Goal: Manage account settings

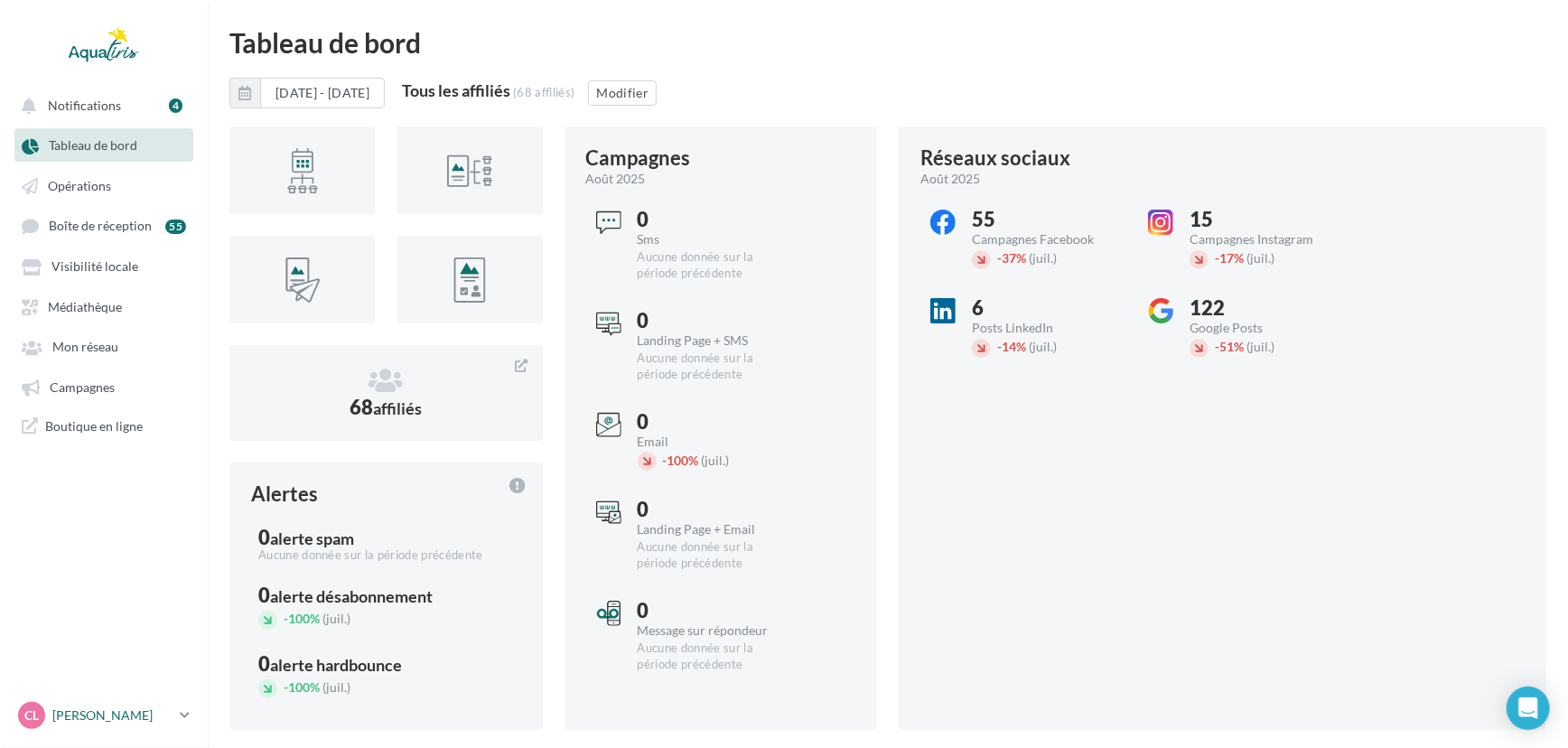
click at [132, 706] on p "[PERSON_NAME]" at bounding box center [112, 715] width 120 height 18
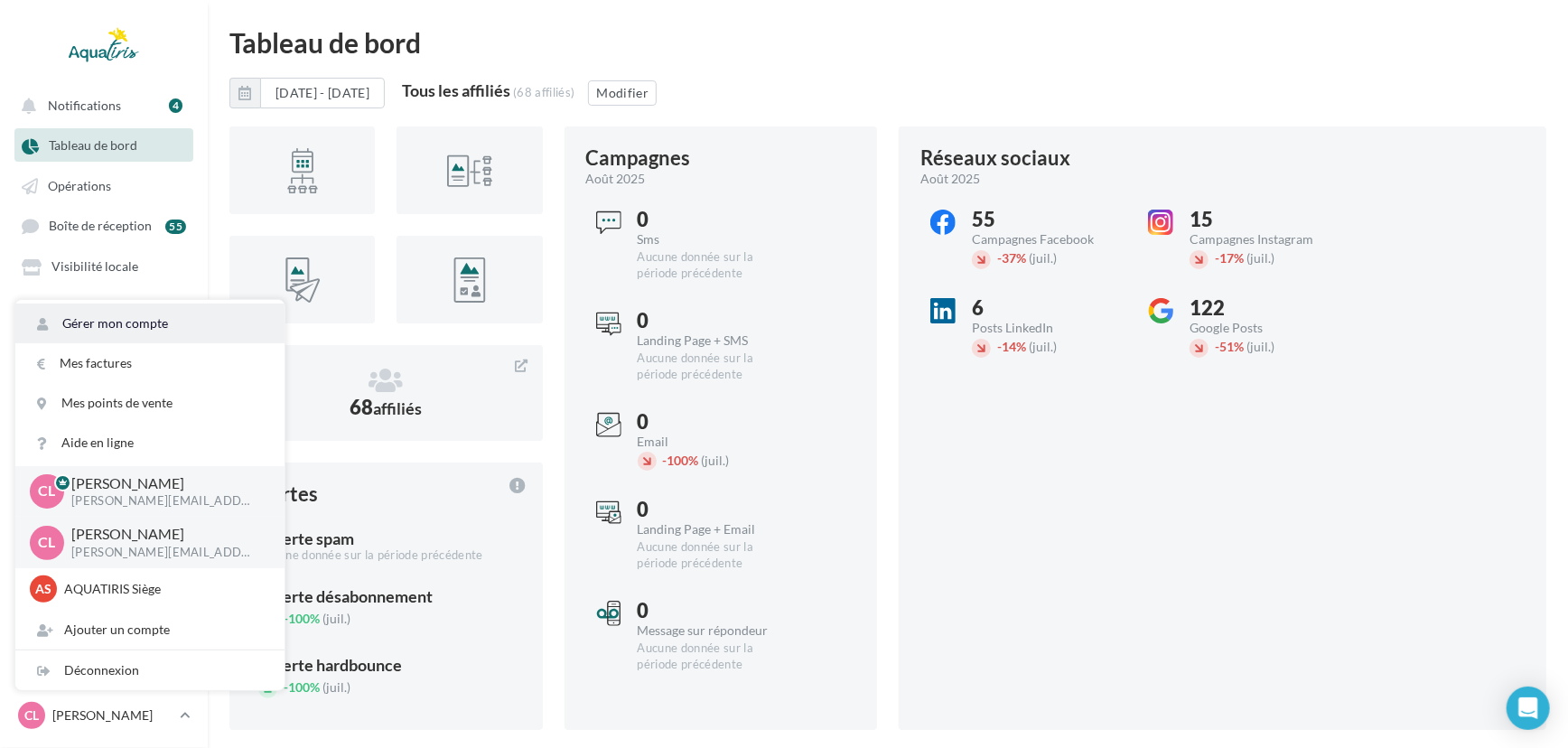
click at [156, 341] on link "Gérer mon compte" at bounding box center [150, 323] width 270 height 40
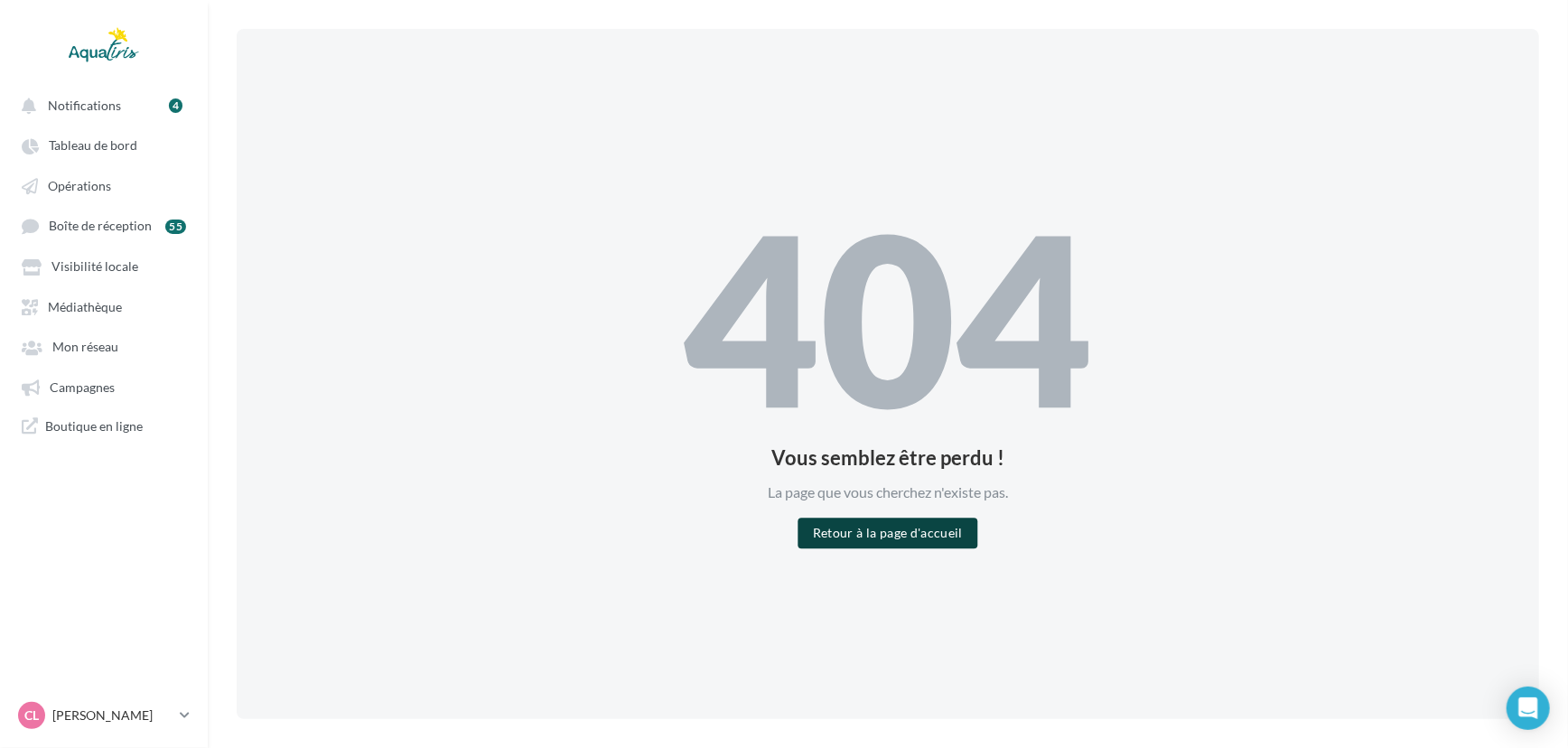
click at [903, 535] on button "Retour à la page d'accueil" at bounding box center [888, 534] width 179 height 31
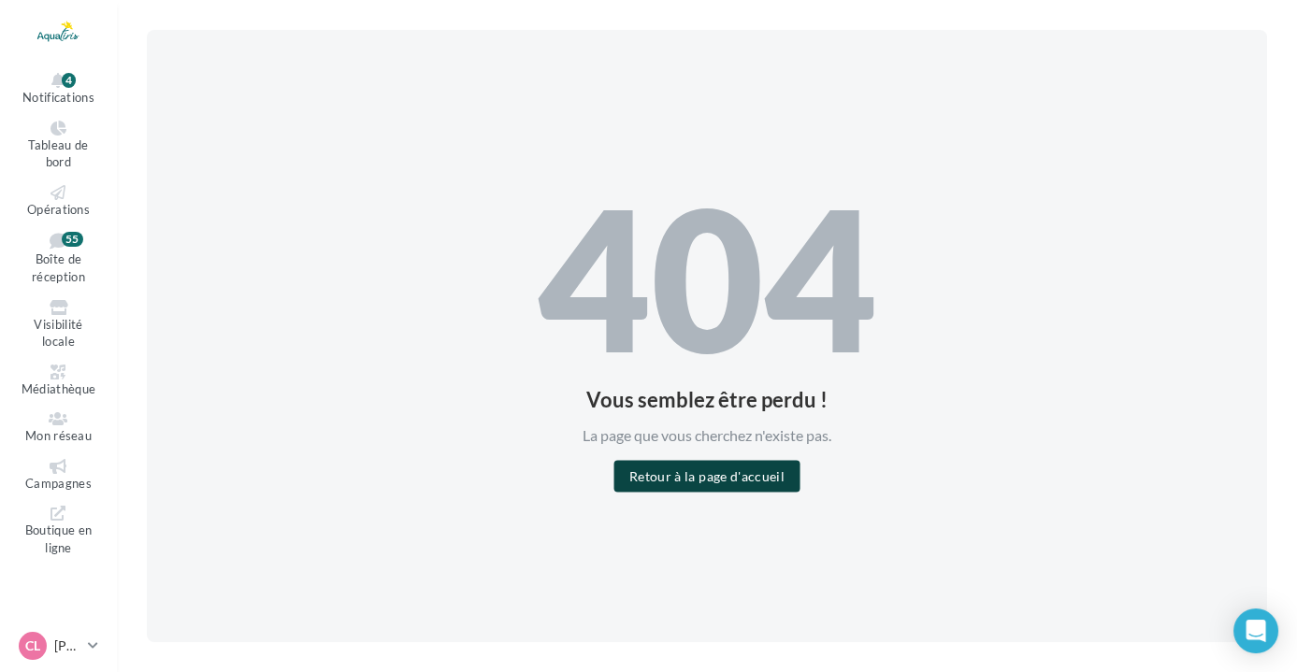
click at [760, 479] on button "Retour à la page d'accueil" at bounding box center [706, 477] width 185 height 32
click at [83, 645] on link "CL [PERSON_NAME] [EMAIL_ADDRESS][DOMAIN_NAME]" at bounding box center [58, 646] width 87 height 36
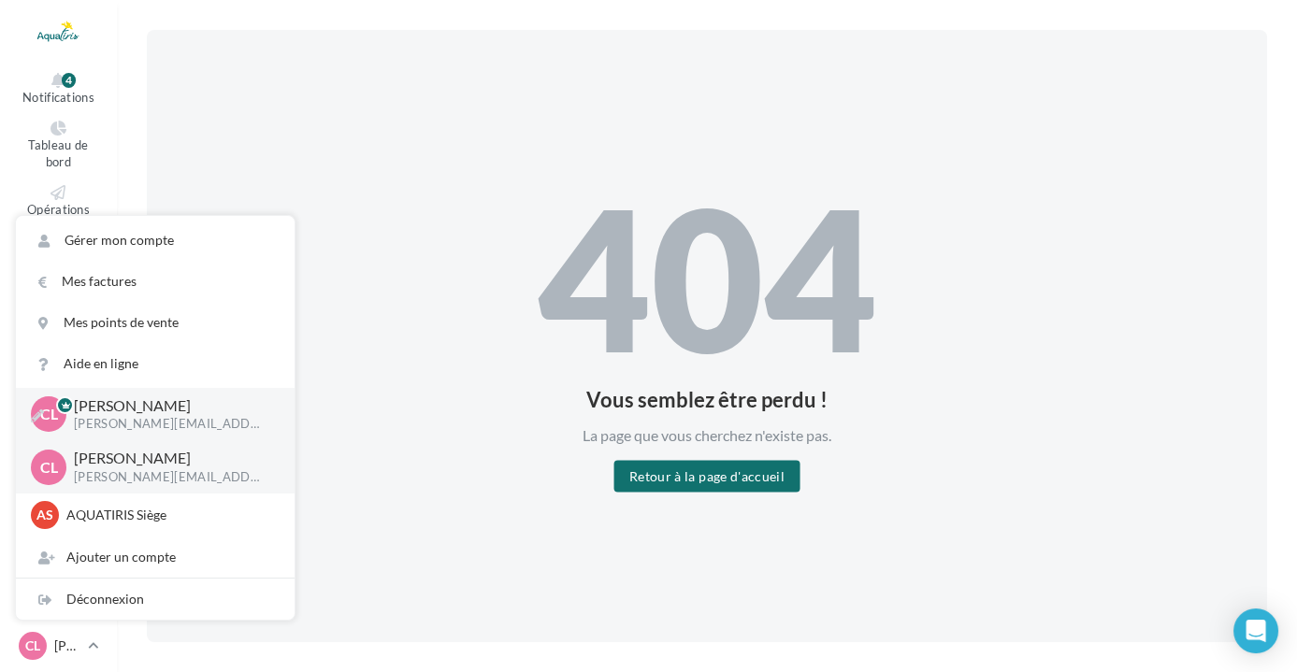
click at [107, 415] on p "[PERSON_NAME]" at bounding box center [169, 407] width 191 height 22
click at [383, 408] on div "404 Vous semblez être perdu ! La page que vous cherchez n'existe pas. Retour à …" at bounding box center [707, 336] width 1120 height 612
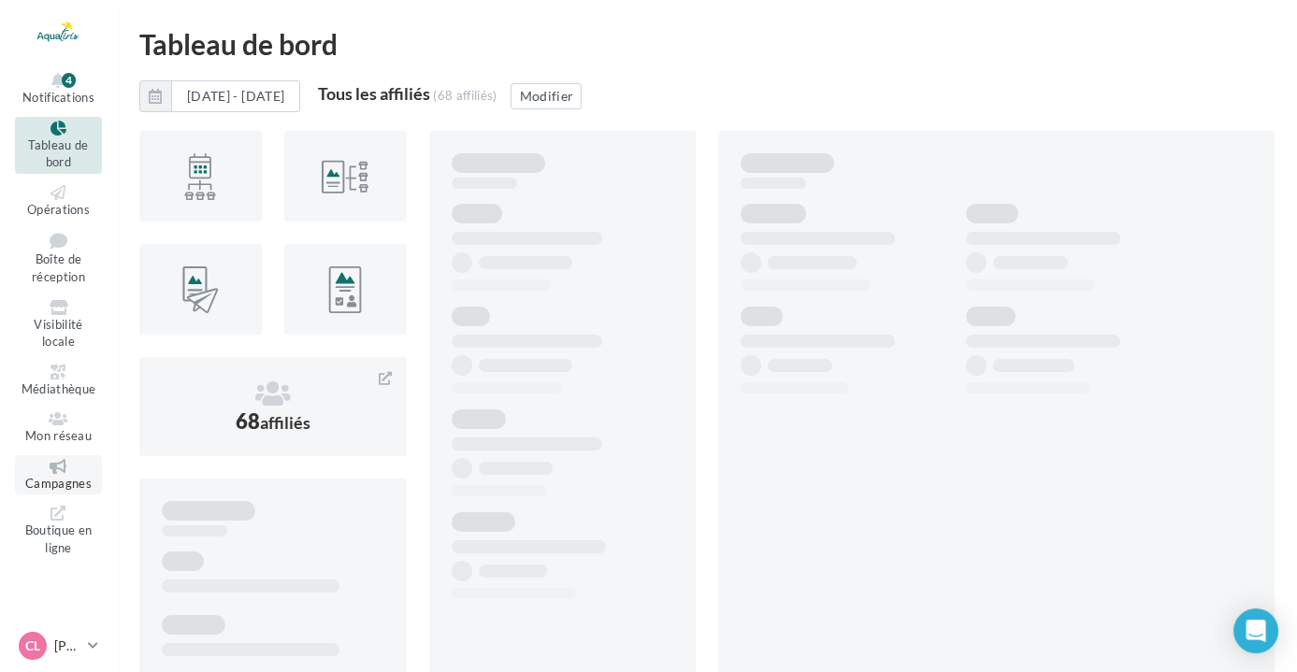
click at [81, 470] on icon at bounding box center [59, 466] width 76 height 15
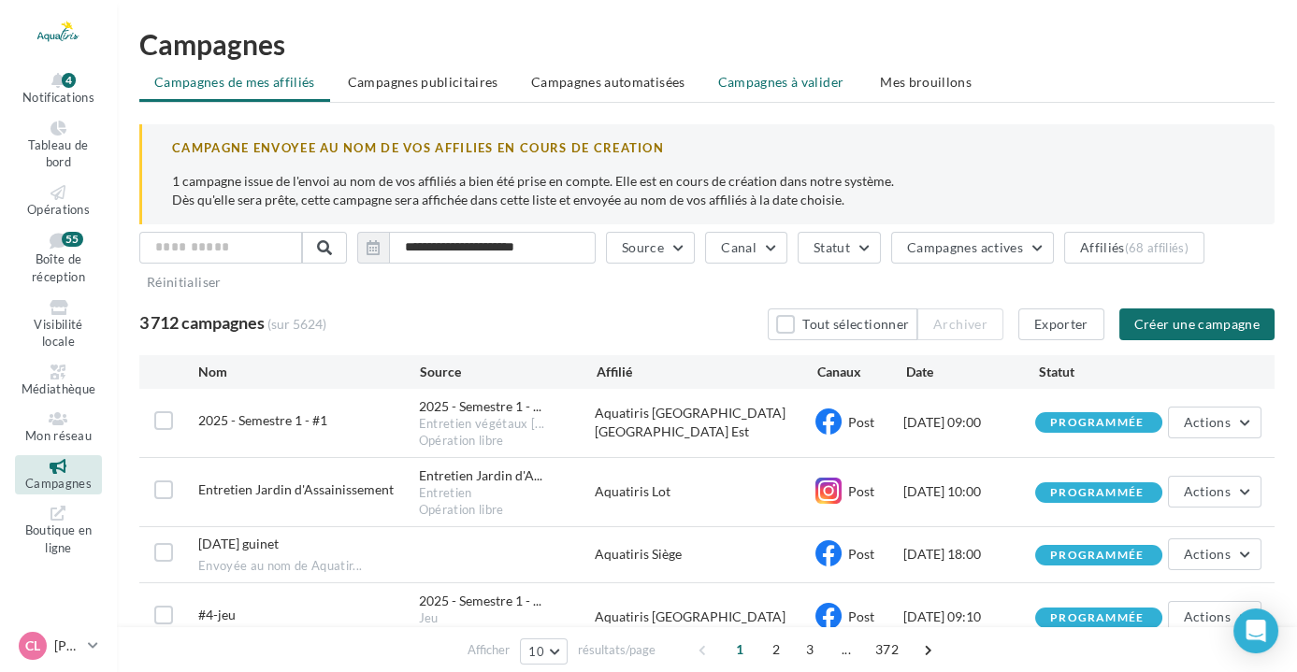
click at [771, 79] on span "Campagnes à valider" at bounding box center [781, 82] width 126 height 19
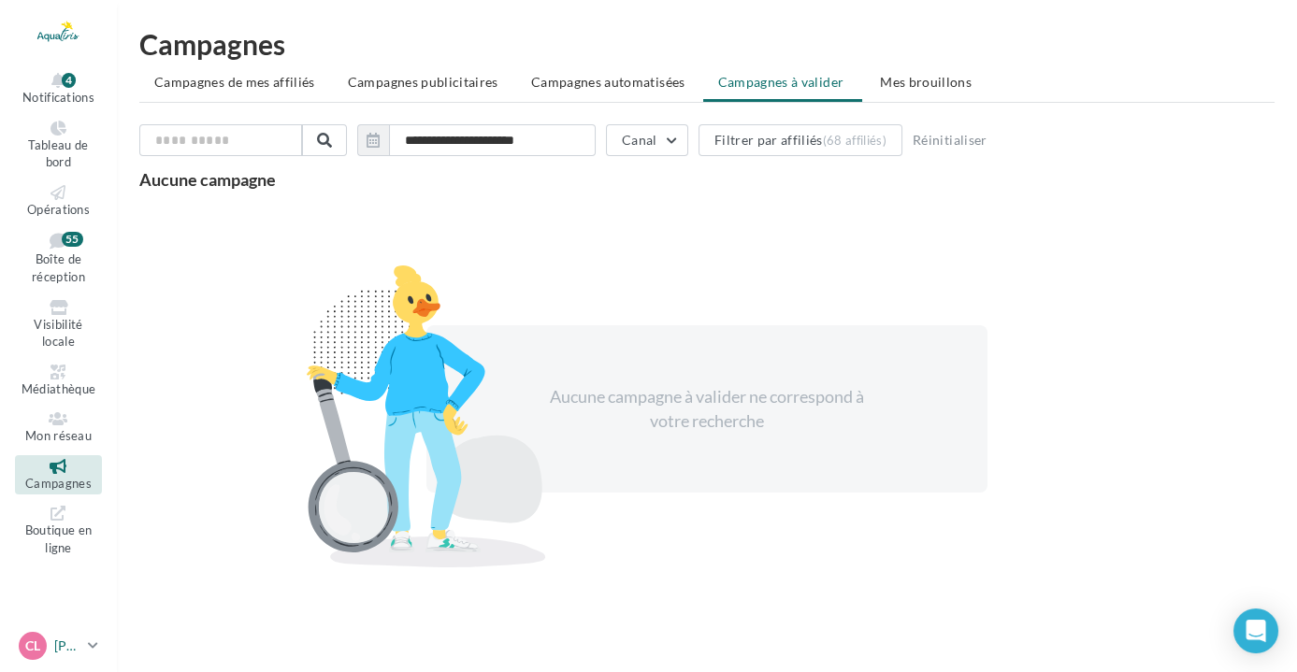
click at [85, 640] on link "CL [PERSON_NAME] [EMAIL_ADDRESS][DOMAIN_NAME]" at bounding box center [58, 646] width 87 height 36
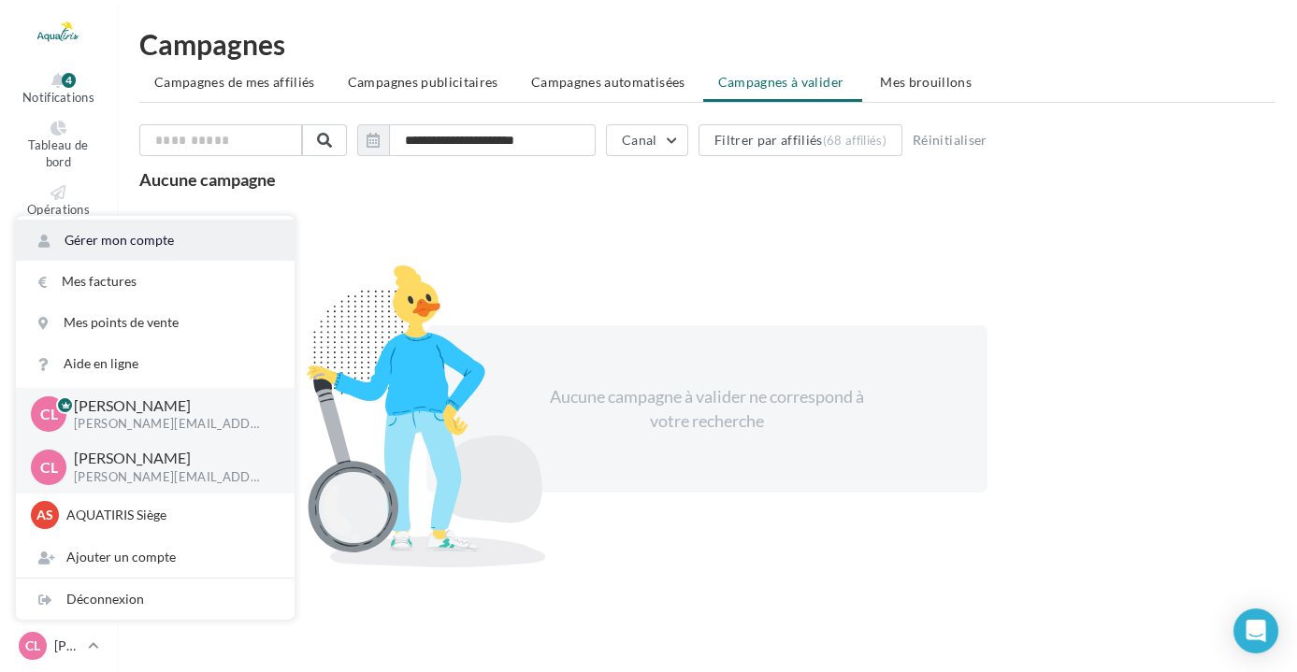
click at [147, 228] on link "Gérer mon compte" at bounding box center [155, 240] width 279 height 41
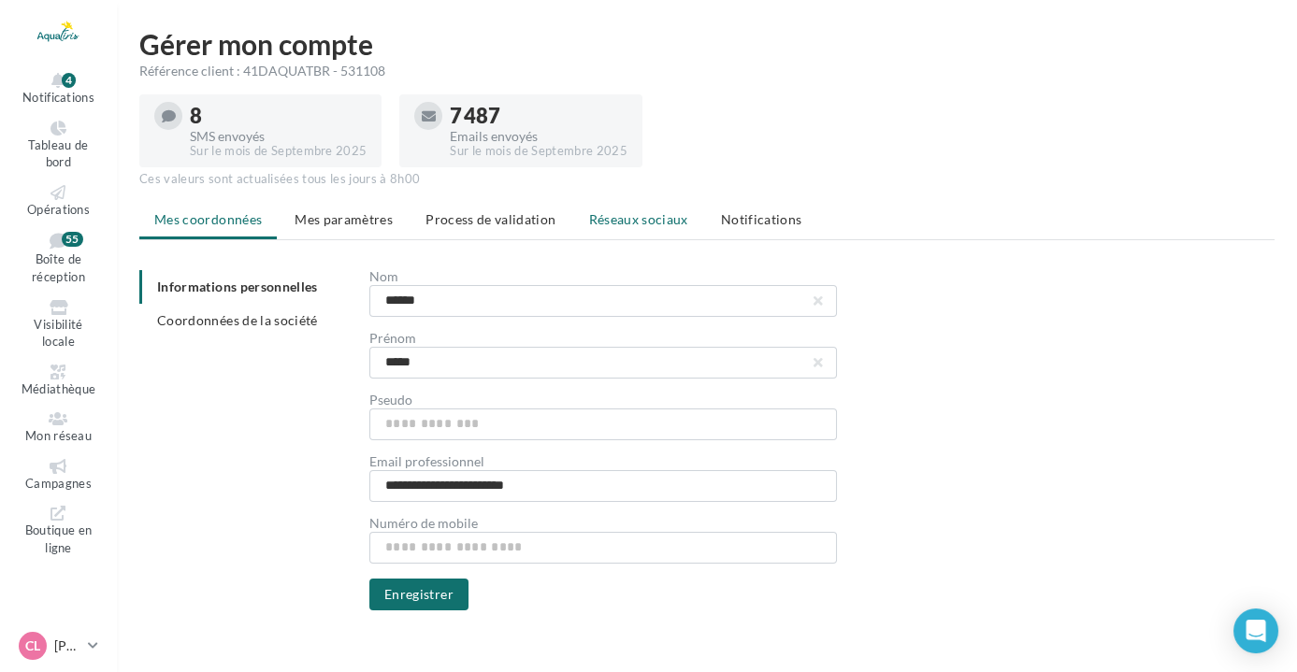
click at [655, 226] on span "Réseaux sociaux" at bounding box center [638, 219] width 99 height 16
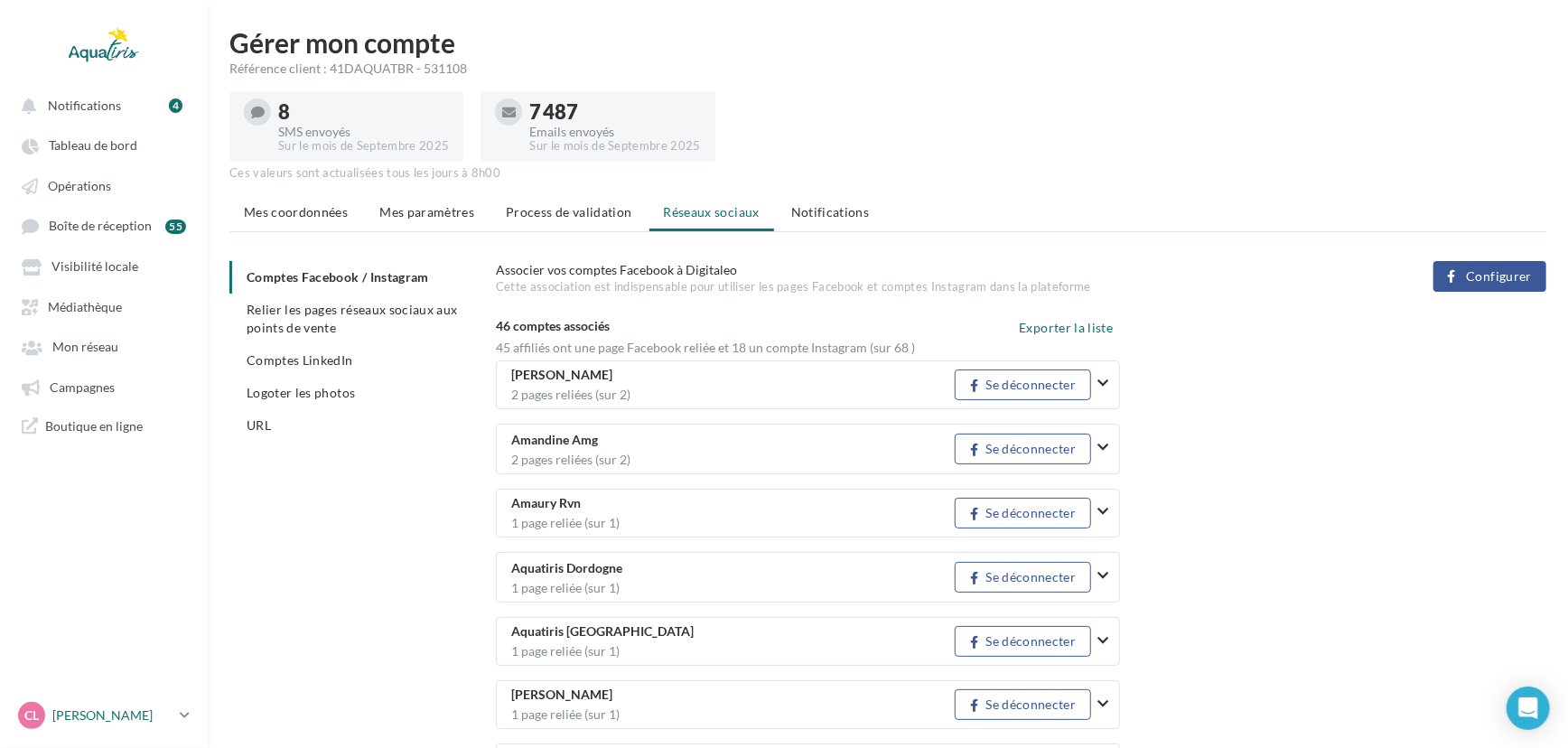
click at [109, 648] on p "[PERSON_NAME]" at bounding box center [112, 715] width 120 height 18
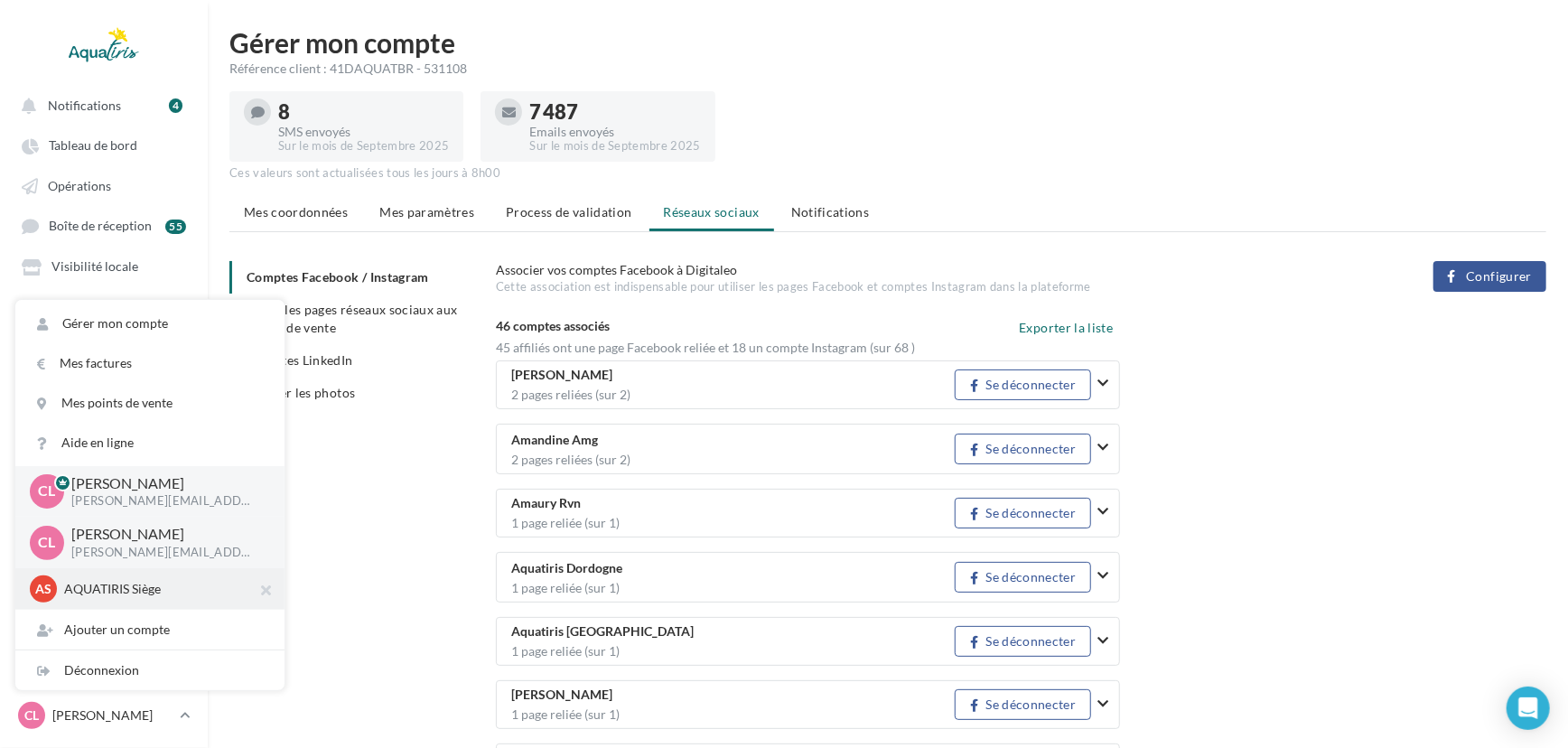
click at [146, 600] on div "AS AQUATIRIS Siège Steeve_Tessier" at bounding box center [150, 590] width 241 height 27
